Goal: Communication & Community: Answer question/provide support

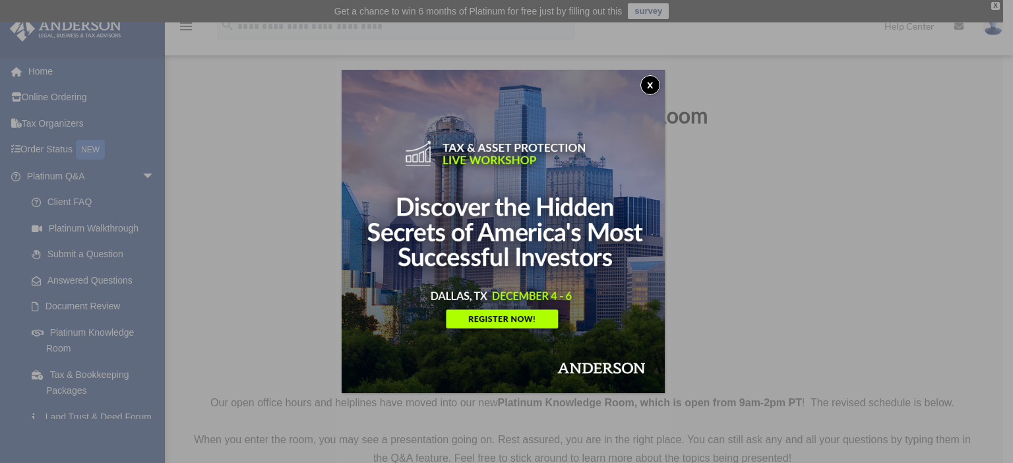
click at [654, 82] on button "x" at bounding box center [650, 85] width 20 height 20
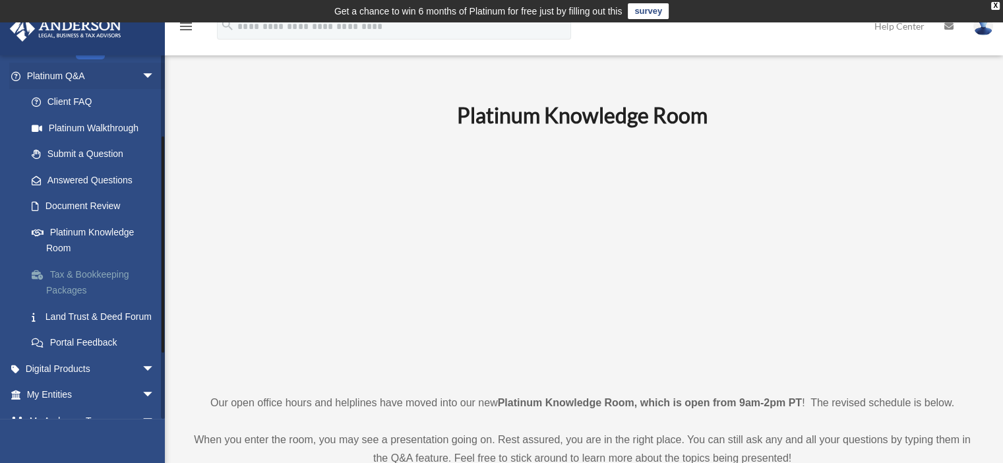
scroll to position [132, 0]
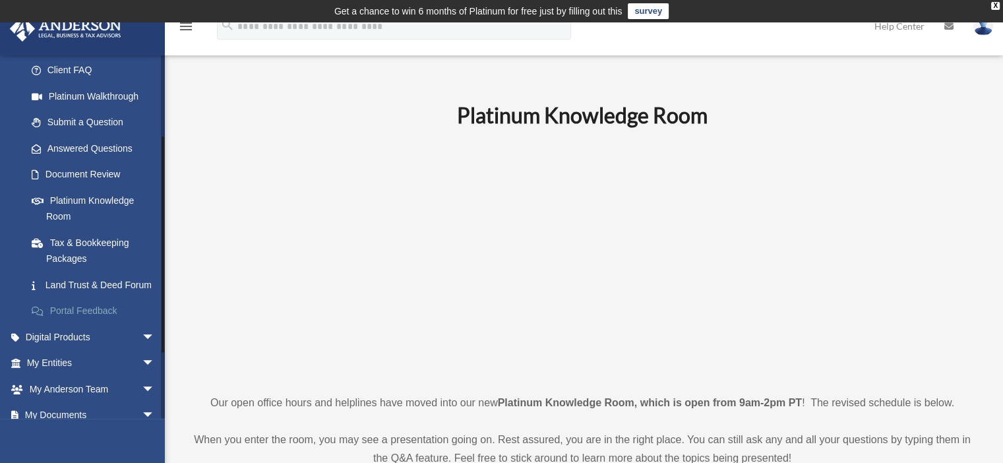
click at [95, 321] on link "Portal Feedback" at bounding box center [96, 311] width 156 height 26
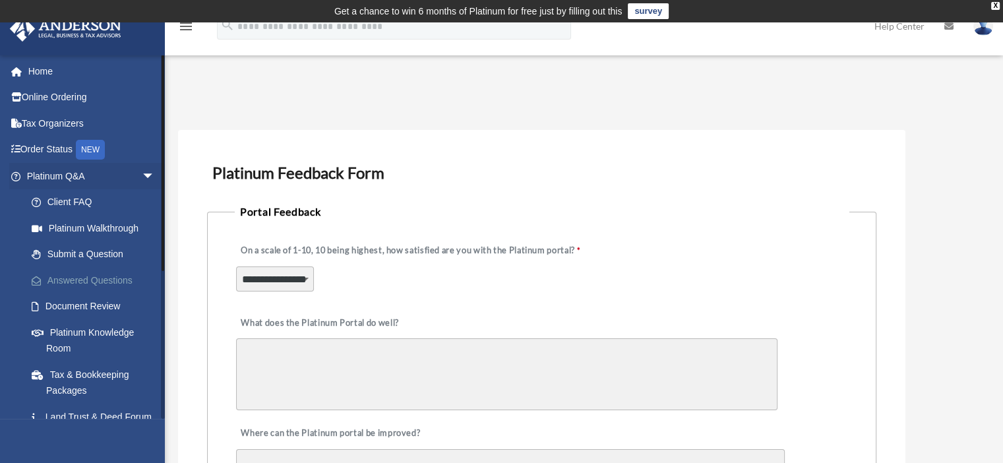
click at [68, 280] on link "Answered Questions" at bounding box center [96, 280] width 156 height 26
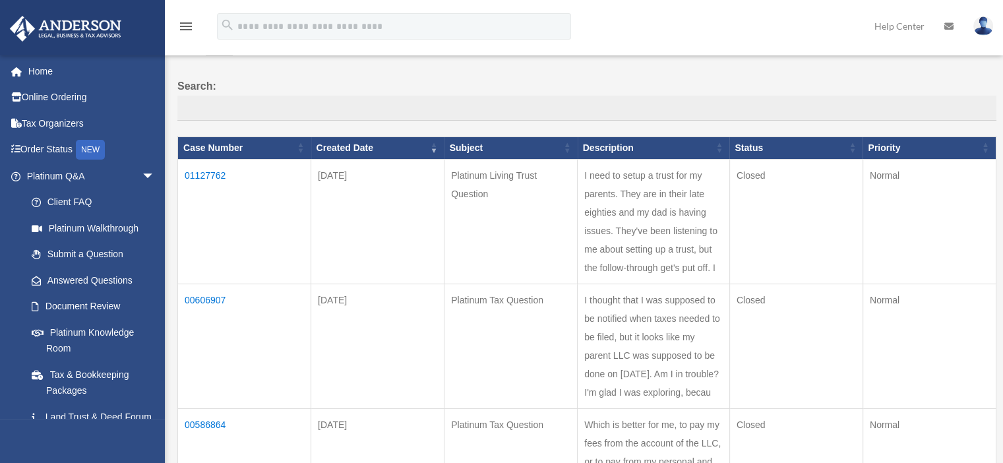
scroll to position [132, 0]
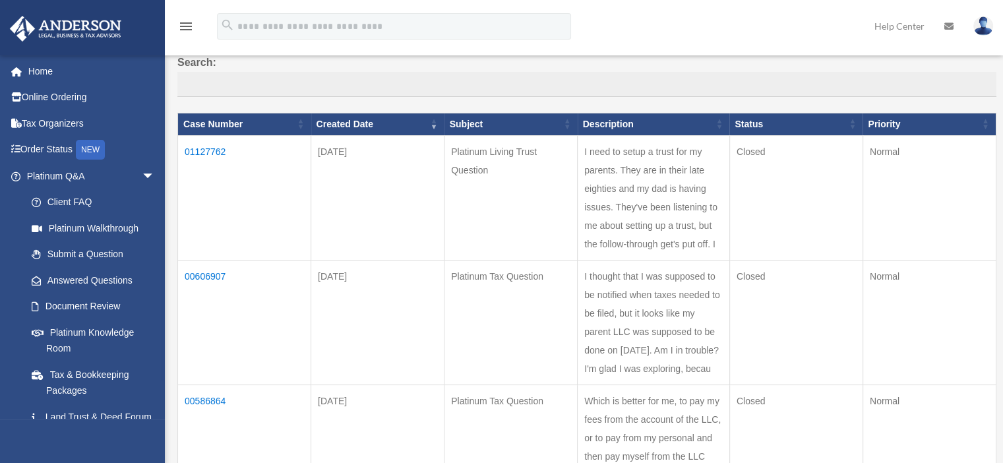
click at [206, 148] on td "01127762" at bounding box center [244, 197] width 133 height 125
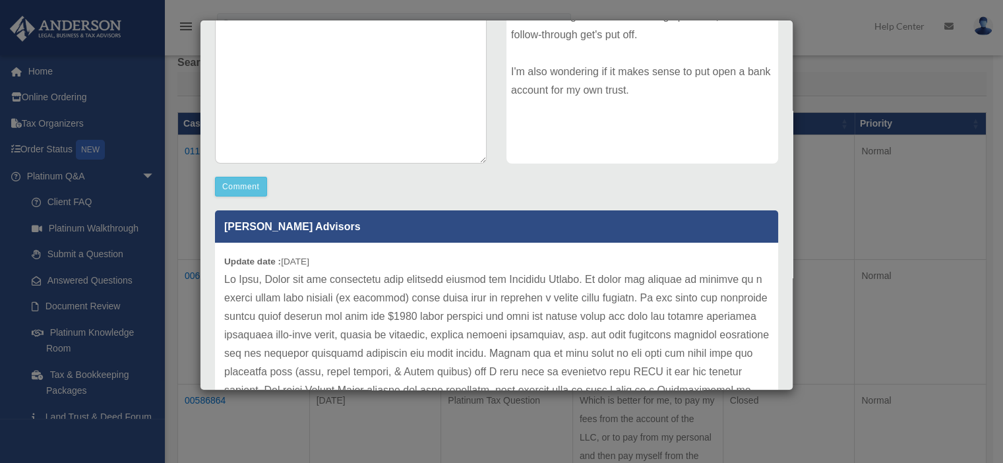
scroll to position [330, 0]
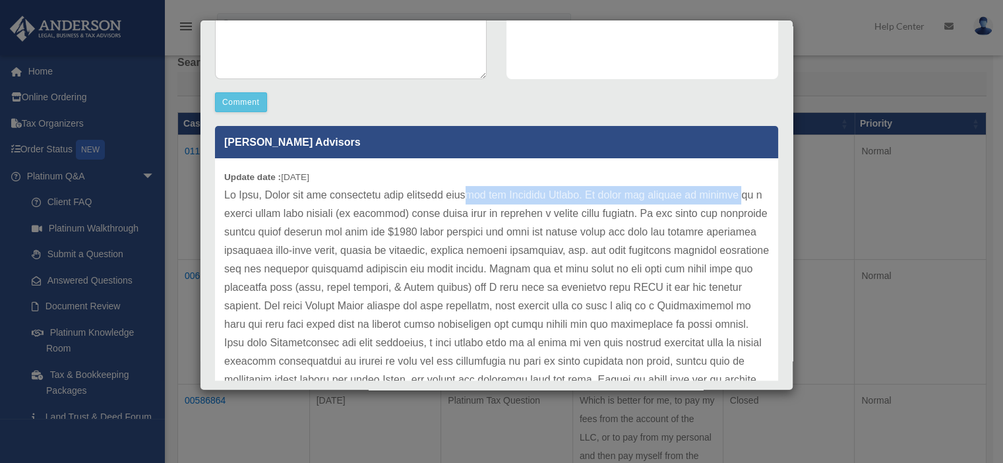
drag, startPoint x: 464, startPoint y: 187, endPoint x: 722, endPoint y: 195, distance: 257.4
click at [722, 195] on p at bounding box center [496, 343] width 545 height 314
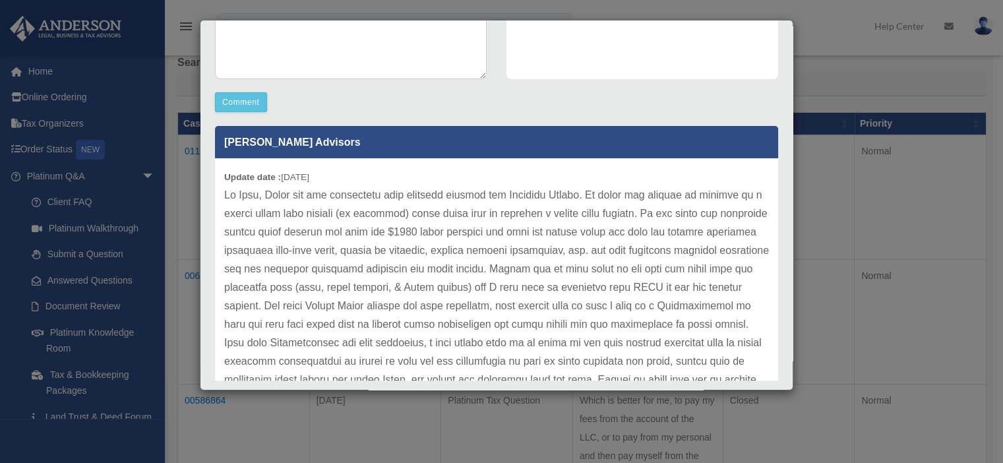
click at [549, 211] on p at bounding box center [496, 343] width 545 height 314
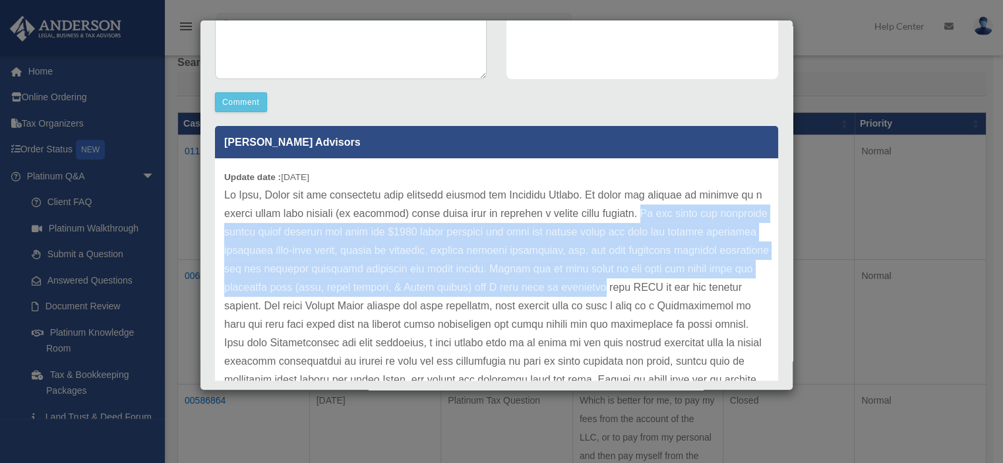
drag, startPoint x: 636, startPoint y: 208, endPoint x: 745, endPoint y: 286, distance: 134.7
click at [745, 286] on p at bounding box center [496, 343] width 545 height 314
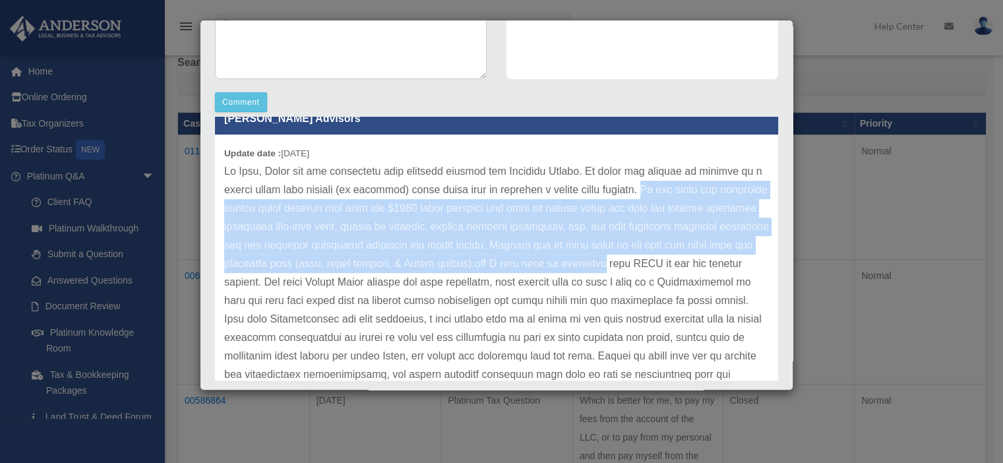
scroll to position [66, 0]
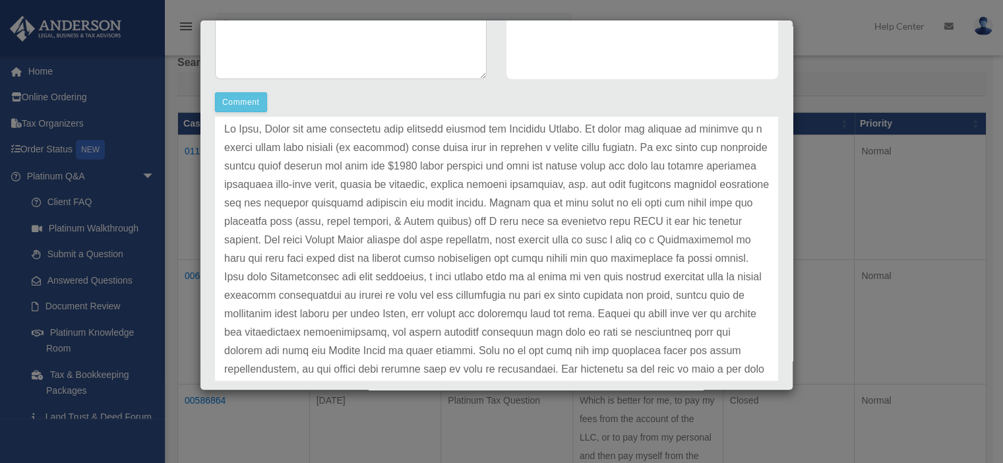
click at [568, 275] on p at bounding box center [496, 277] width 545 height 314
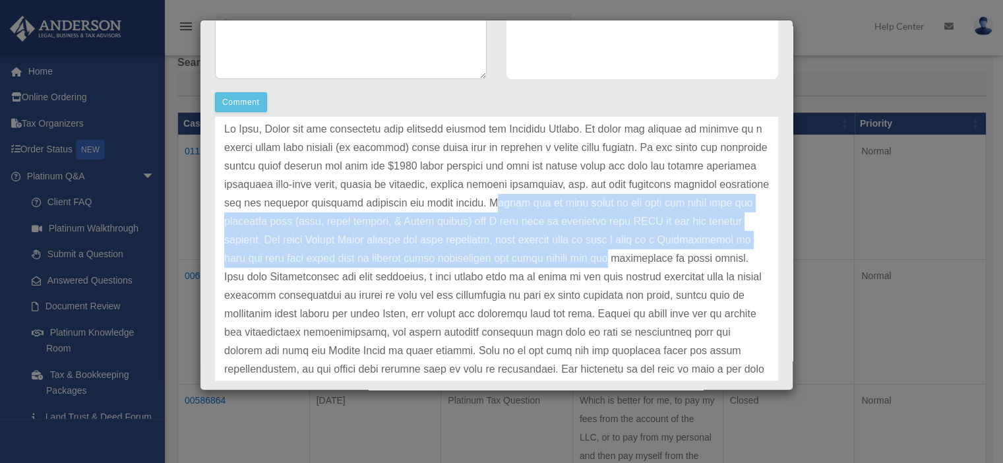
drag, startPoint x: 567, startPoint y: 202, endPoint x: 741, endPoint y: 259, distance: 183.1
click at [741, 259] on p at bounding box center [496, 277] width 545 height 314
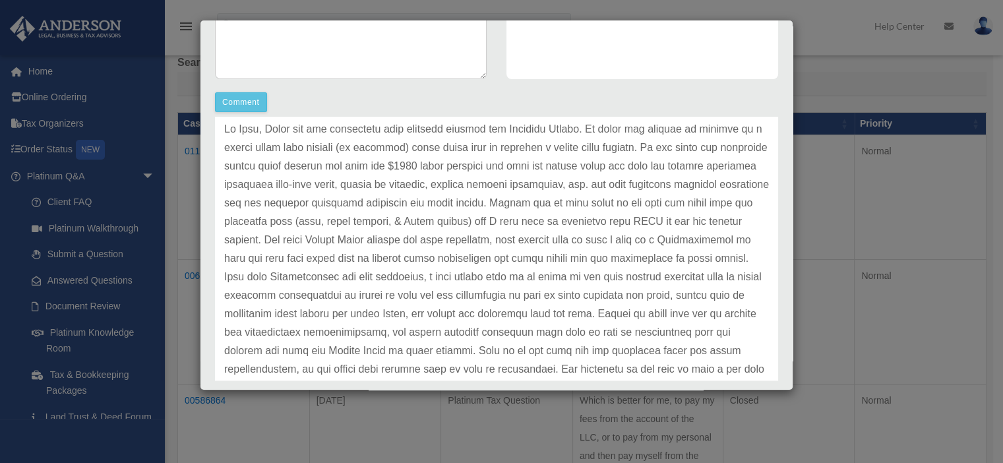
click at [427, 304] on p at bounding box center [496, 277] width 545 height 314
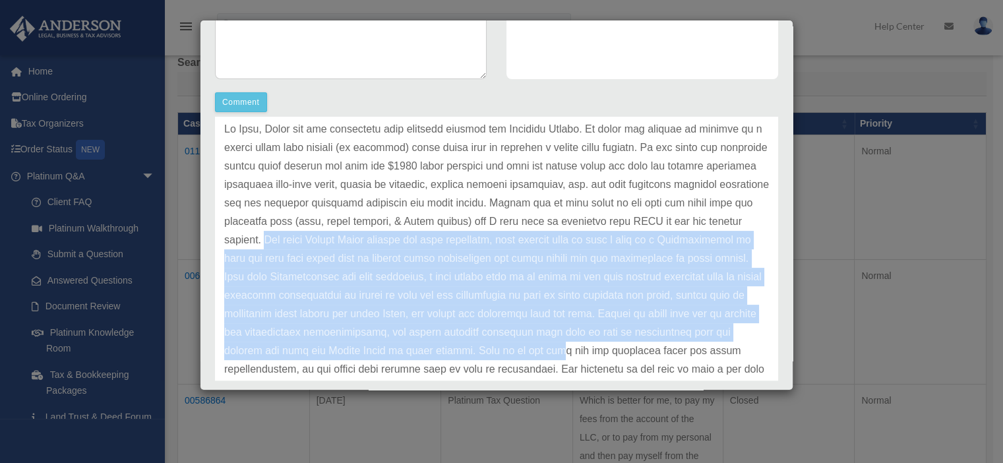
drag, startPoint x: 404, startPoint y: 239, endPoint x: 714, endPoint y: 348, distance: 328.6
click at [731, 352] on p at bounding box center [496, 277] width 545 height 314
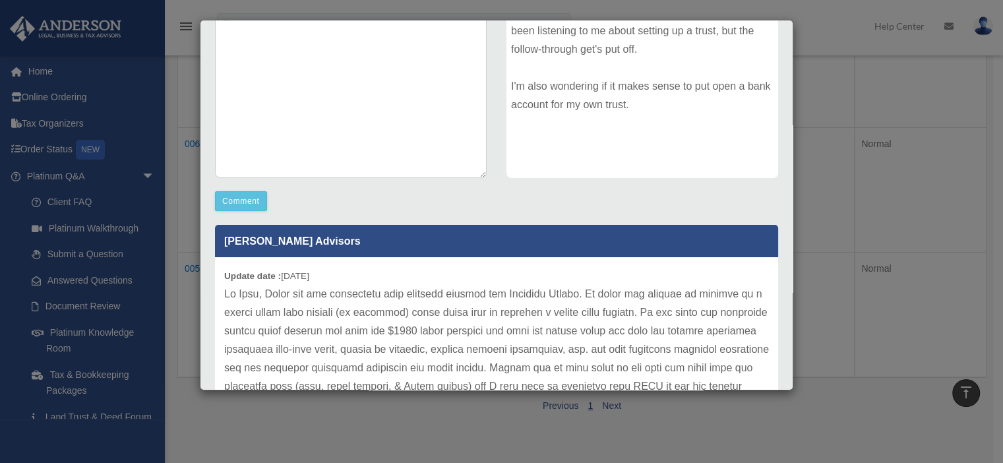
scroll to position [162, 0]
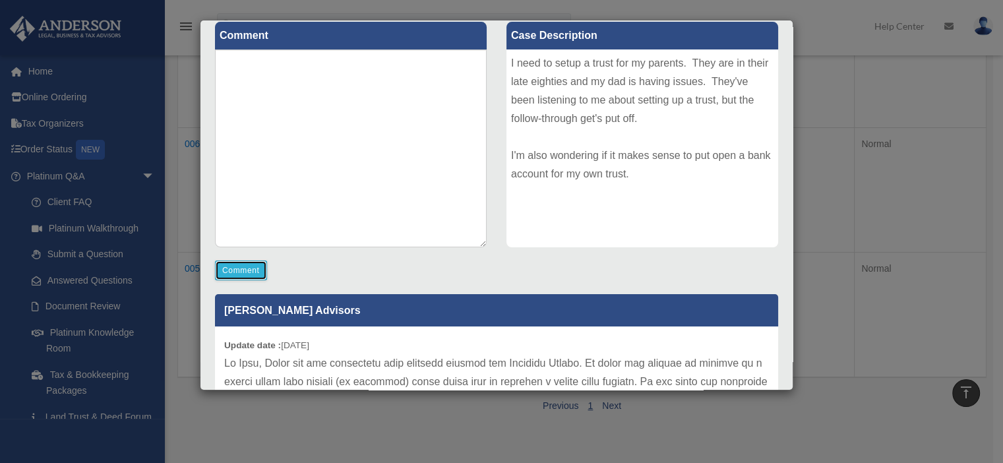
click at [240, 268] on button "Comment" at bounding box center [241, 271] width 52 height 20
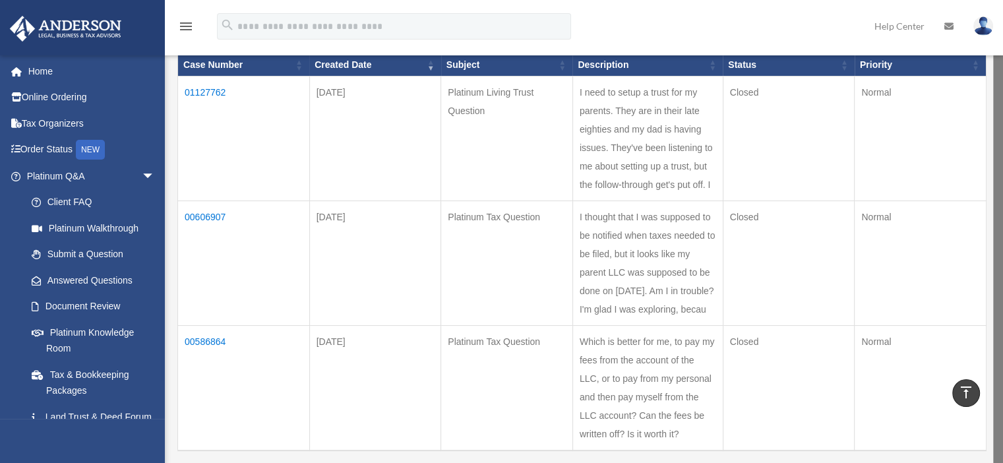
scroll to position [0, 0]
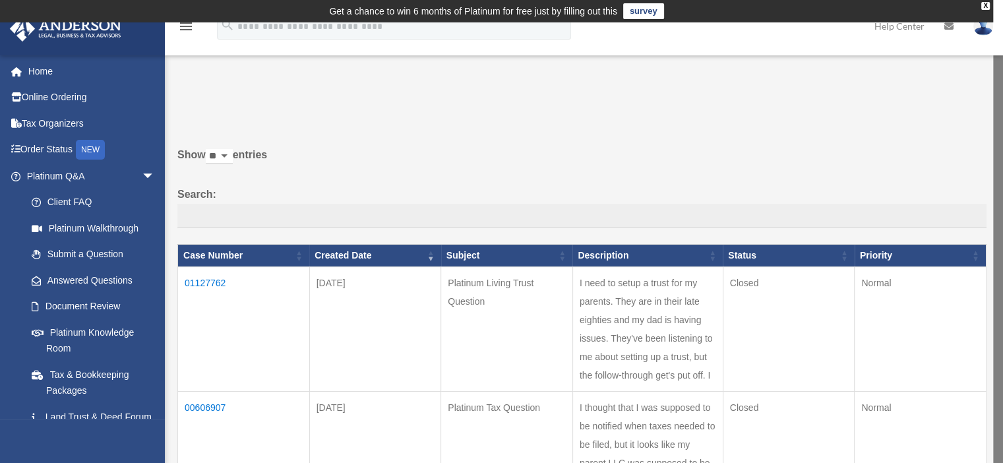
click at [215, 278] on td "01127762" at bounding box center [244, 329] width 132 height 125
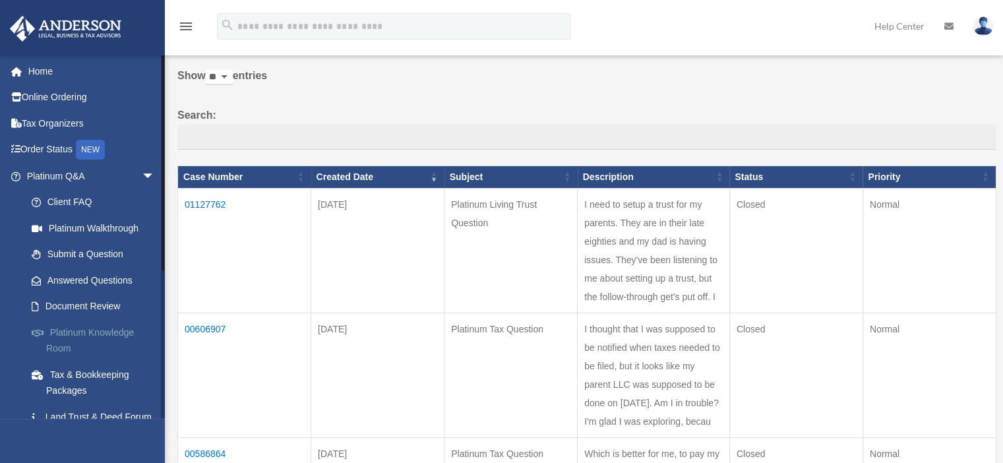
scroll to position [132, 0]
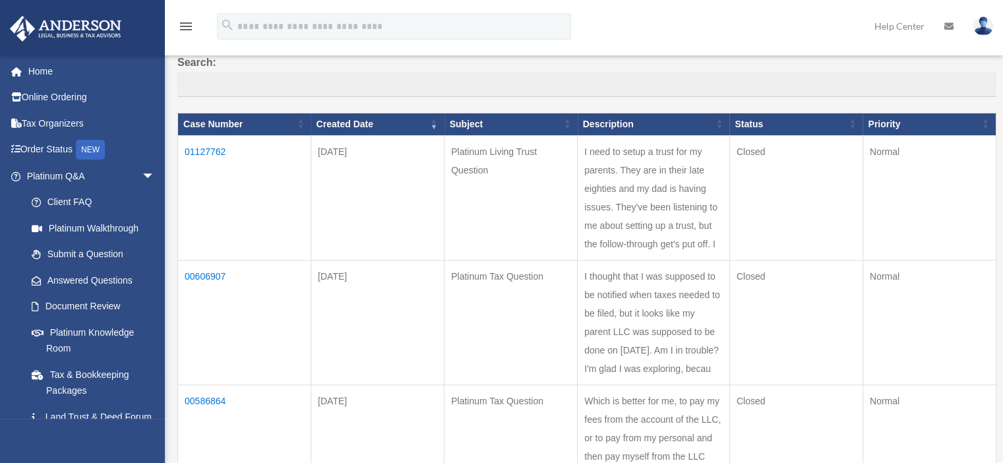
click at [213, 151] on td "01127762" at bounding box center [244, 197] width 133 height 125
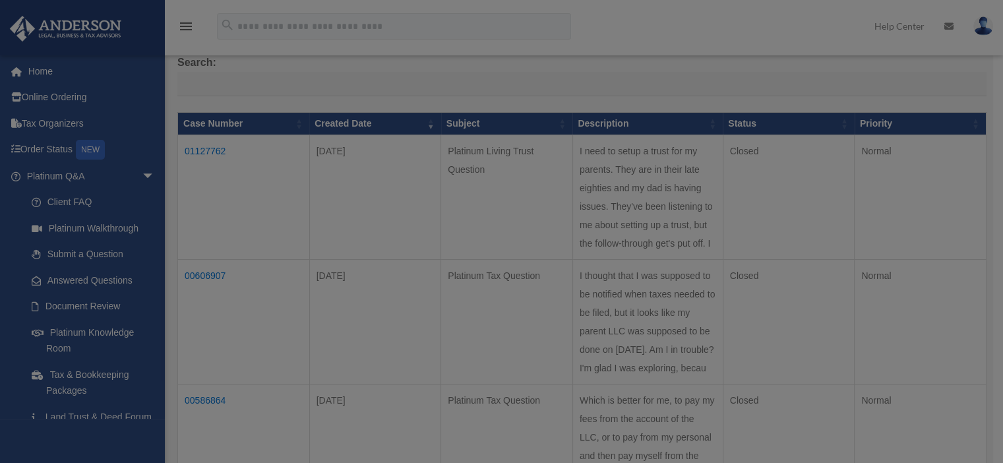
scroll to position [0, 0]
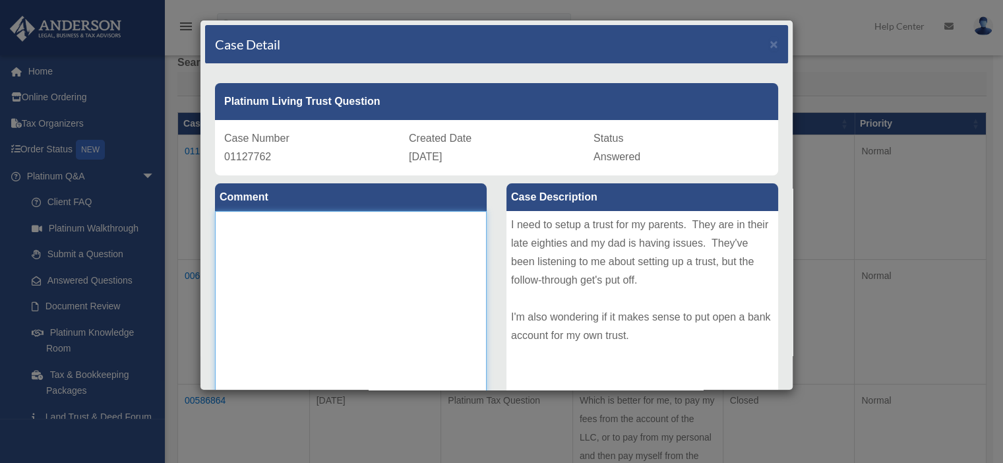
click at [264, 255] on textarea at bounding box center [351, 310] width 272 height 198
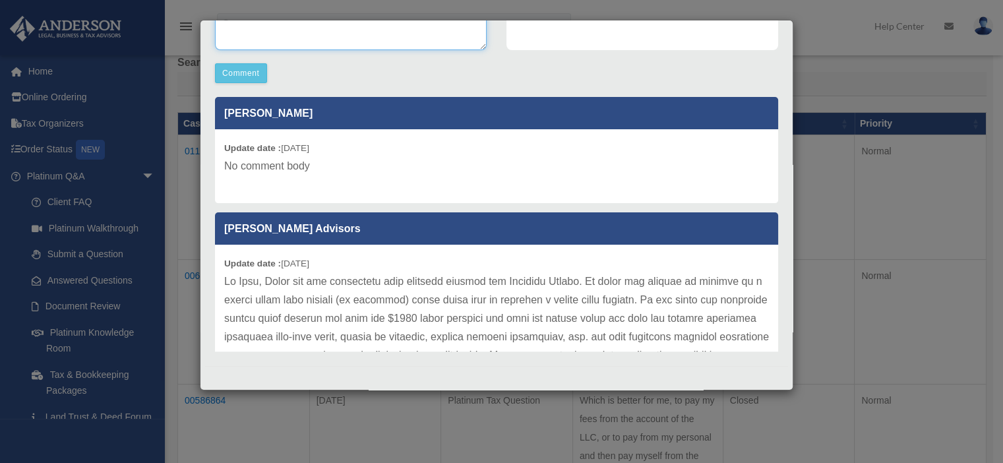
scroll to position [359, 0]
type textarea "**********"
click at [241, 69] on button "Comment" at bounding box center [241, 73] width 52 height 20
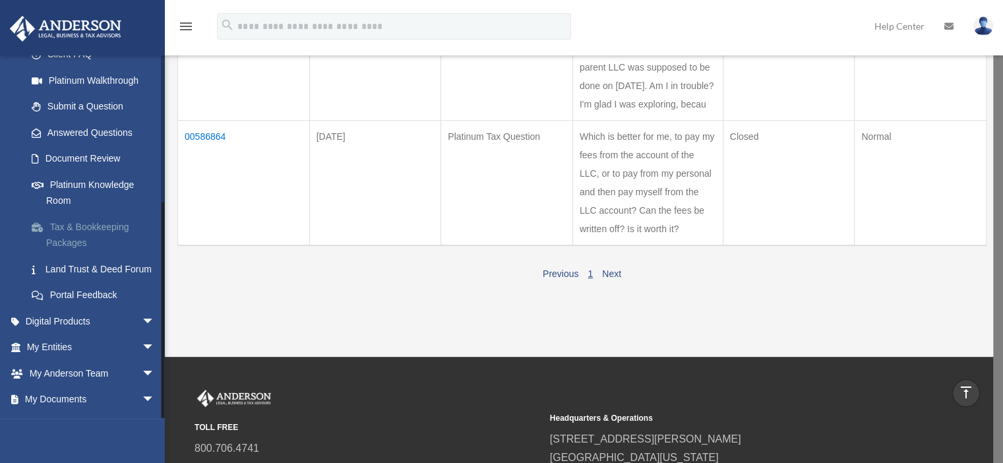
scroll to position [238, 0]
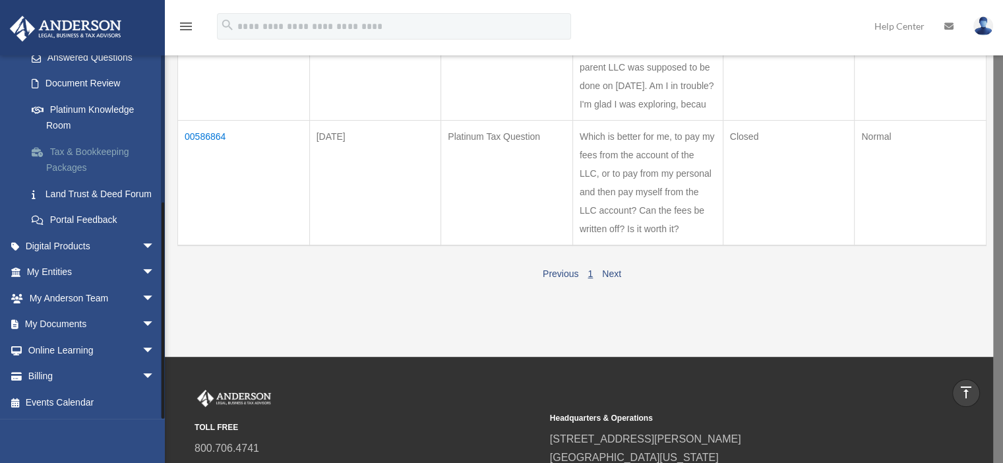
click at [75, 139] on link "Tax & Bookkeeping Packages" at bounding box center [96, 160] width 156 height 42
